Goal: Transaction & Acquisition: Download file/media

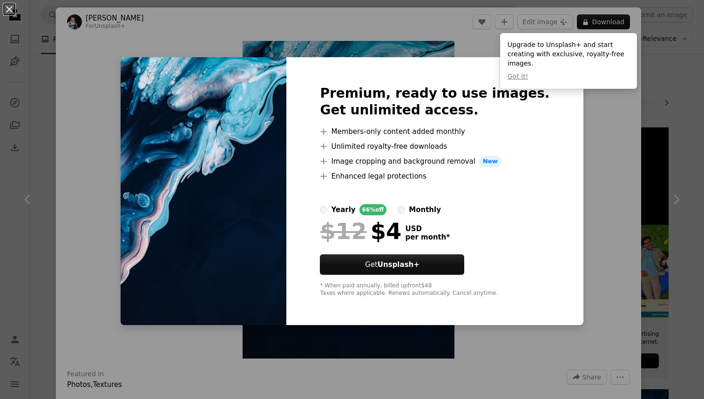
scroll to position [399, 0]
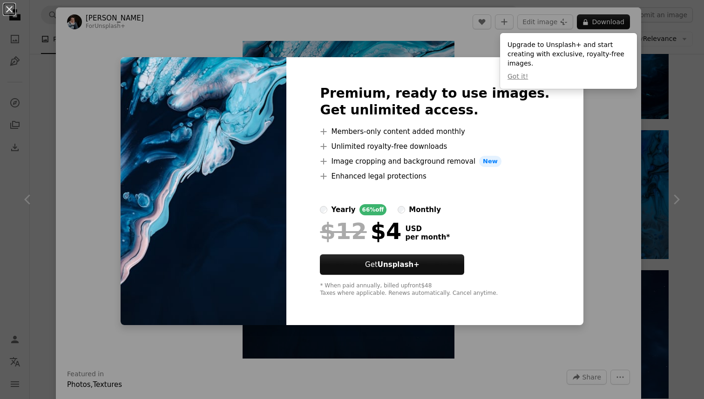
click at [604, 198] on div "An X shape Premium, ready to use images. Get unlimited access. A plus sign Memb…" at bounding box center [352, 199] width 704 height 399
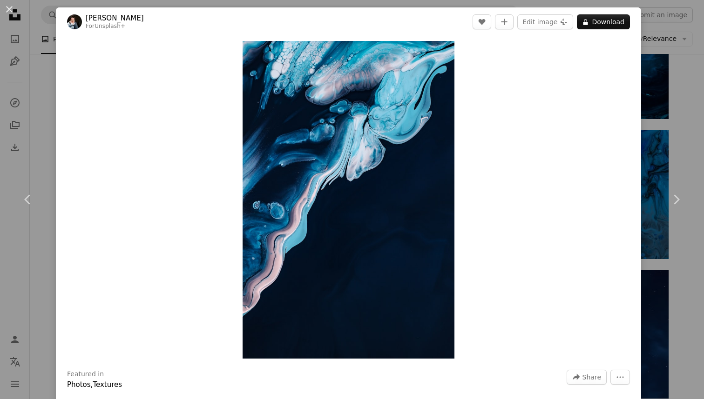
click at [687, 70] on div "An X shape Chevron left Chevron right [PERSON_NAME] For Unsplash+ A heart A plu…" at bounding box center [352, 199] width 704 height 399
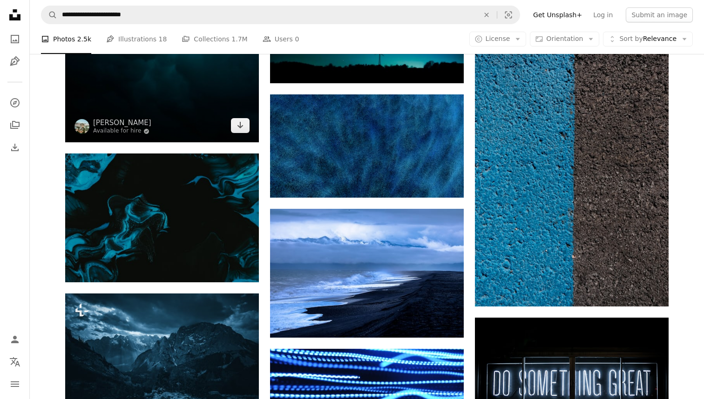
scroll to position [1224, 0]
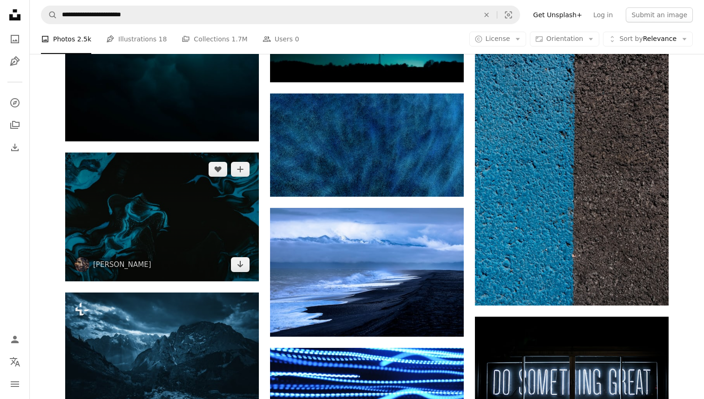
click at [166, 216] on img at bounding box center [162, 217] width 194 height 129
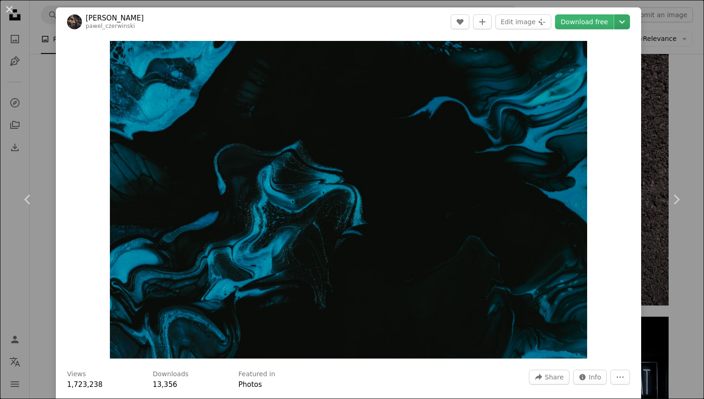
click at [629, 25] on icon "Chevron down" at bounding box center [621, 21] width 15 height 11
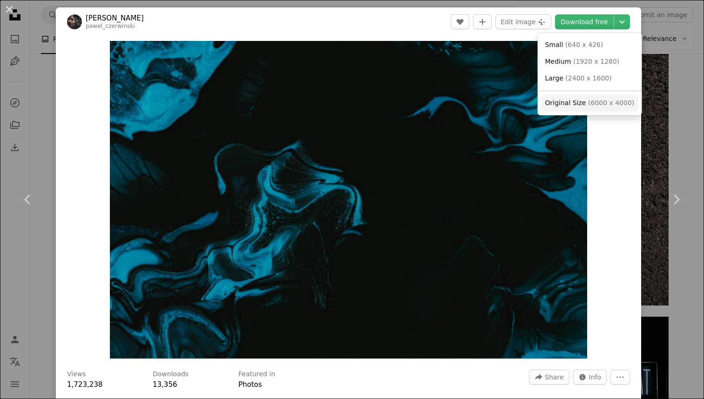
click at [581, 107] on span "Original Size" at bounding box center [565, 102] width 41 height 7
